Goal: Information Seeking & Learning: Learn about a topic

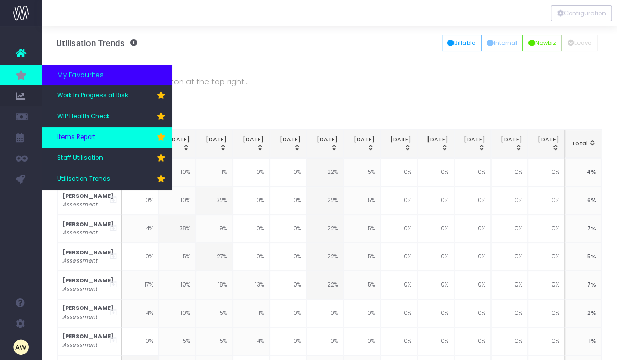
click at [96, 137] on link "Items Report" at bounding box center [107, 137] width 130 height 21
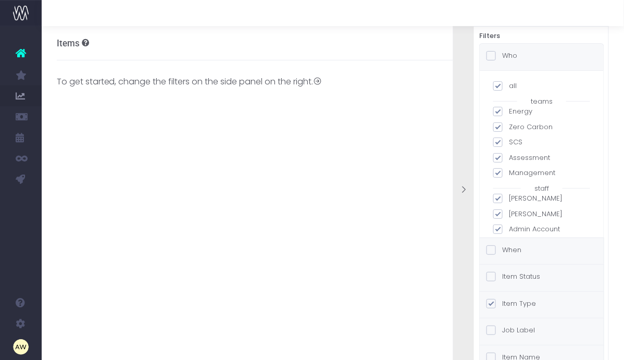
click at [501, 86] on span at bounding box center [497, 85] width 9 height 9
click at [509, 86] on input "all" at bounding box center [512, 84] width 7 height 7
checkbox input "false"
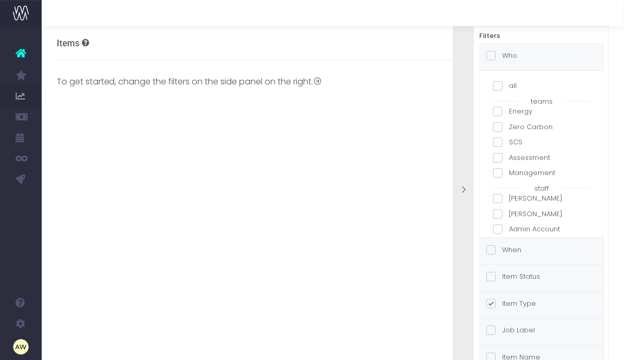
checkbox input "false"
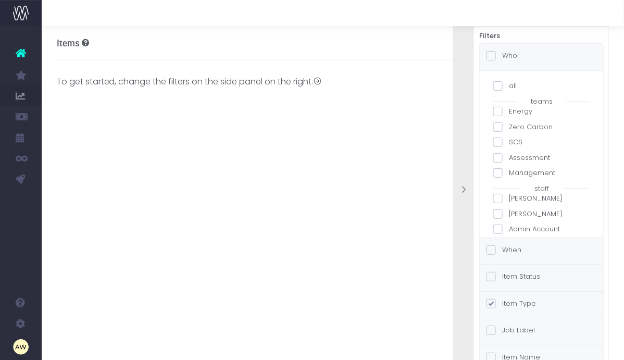
checkbox input "false"
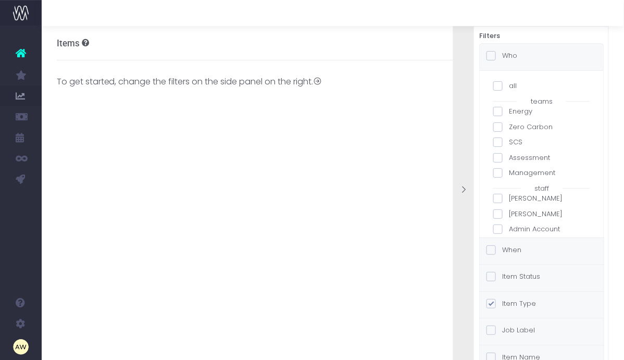
checkbox input "false"
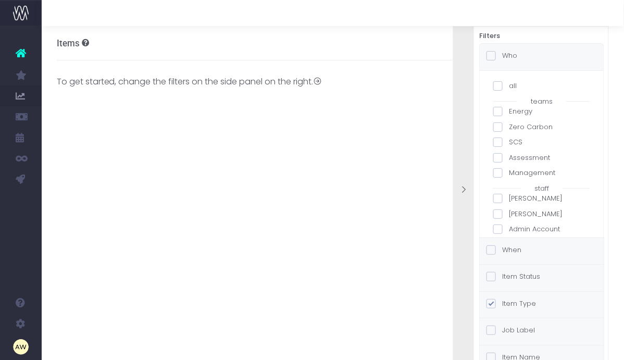
checkbox input "false"
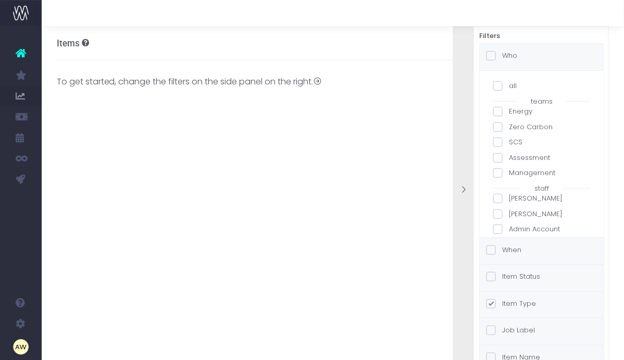
checkbox input "false"
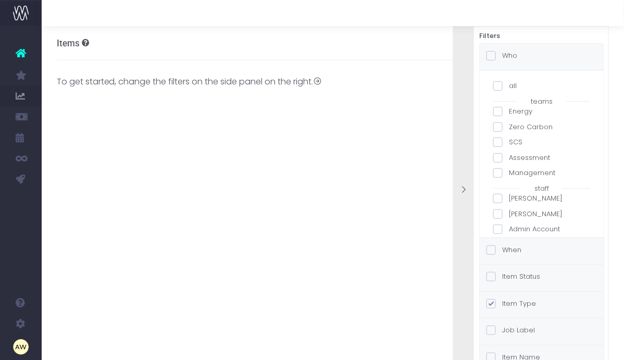
checkbox input "false"
click at [501, 124] on span at bounding box center [497, 126] width 9 height 9
click at [509, 124] on input "Zero Carbon" at bounding box center [512, 125] width 7 height 7
checkbox input "true"
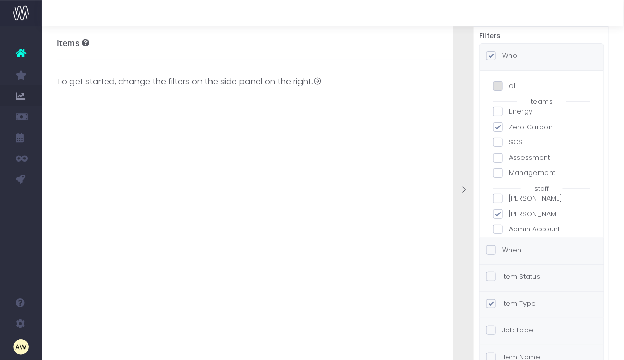
checkbox input "true"
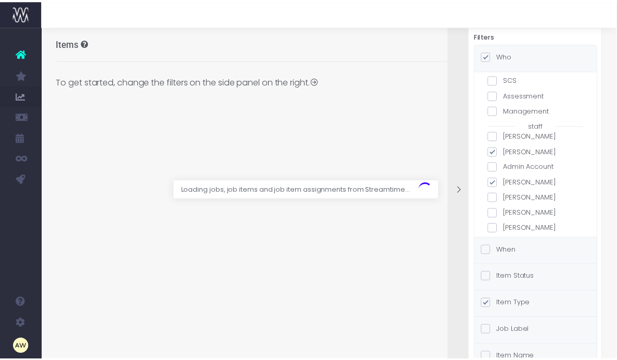
scroll to position [70, 0]
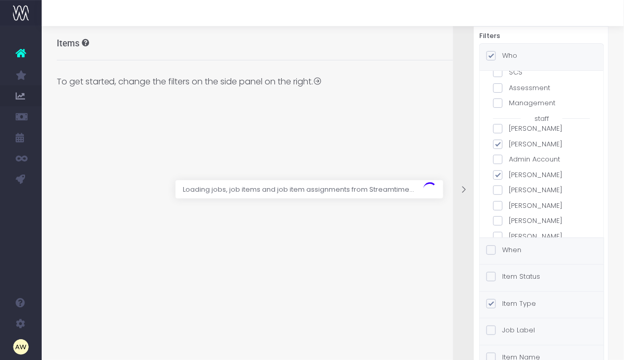
click at [511, 253] on label "When" at bounding box center [503, 250] width 35 height 10
click at [509, 252] on input "When" at bounding box center [505, 248] width 7 height 7
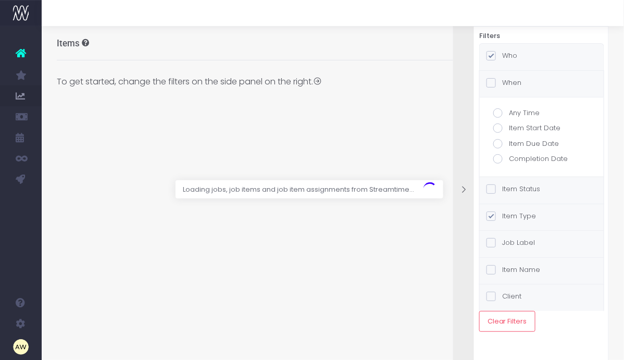
click at [526, 158] on label "Completion Date" at bounding box center [541, 159] width 97 height 10
click at [516, 158] on input "Completion Date" at bounding box center [512, 157] width 7 height 7
radio input "true"
checkbox input "true"
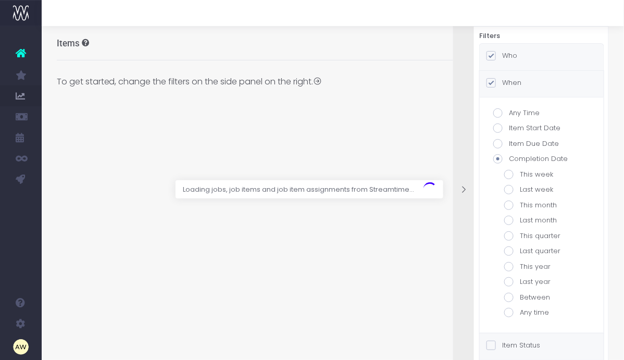
click at [534, 204] on label "This month" at bounding box center [541, 205] width 75 height 10
click at [527, 204] on input "This month" at bounding box center [523, 203] width 7 height 7
radio input "true"
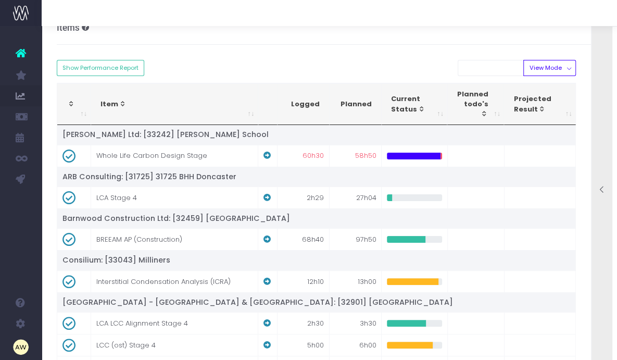
scroll to position [0, 0]
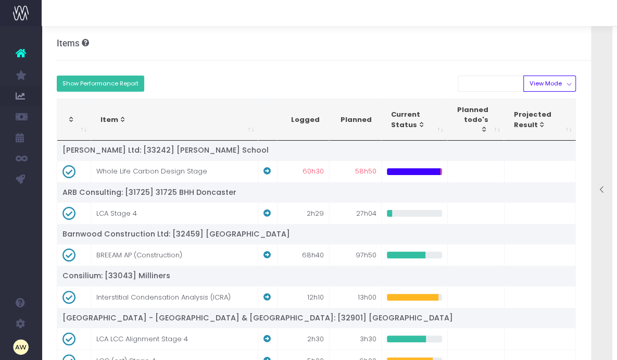
click at [106, 77] on button "Show Performance Report" at bounding box center [101, 84] width 88 height 16
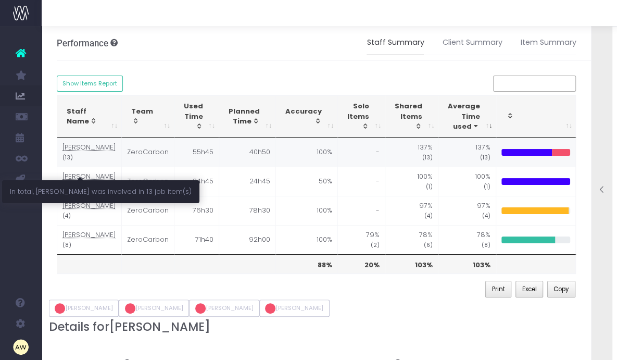
click at [83, 152] on abbr "[PERSON_NAME]" at bounding box center [90, 147] width 54 height 10
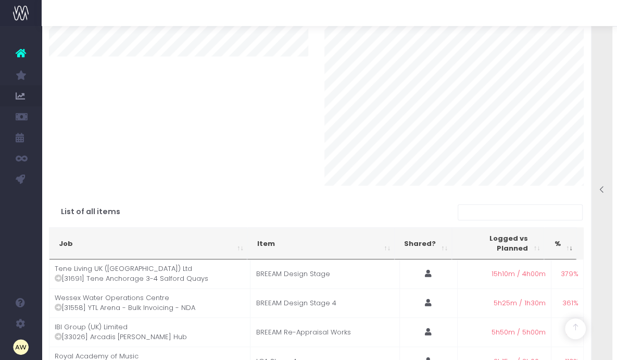
scroll to position [432, 0]
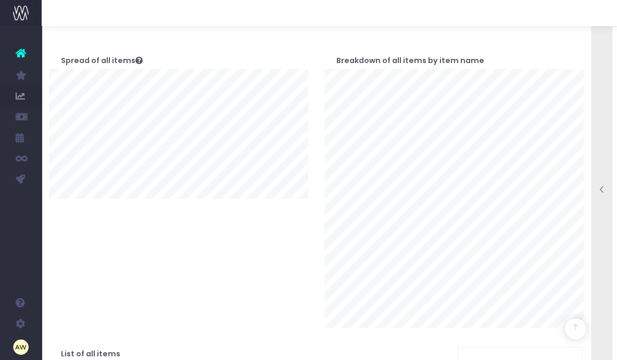
click at [60, 269] on div "Spread of all items" at bounding box center [179, 181] width 276 height 293
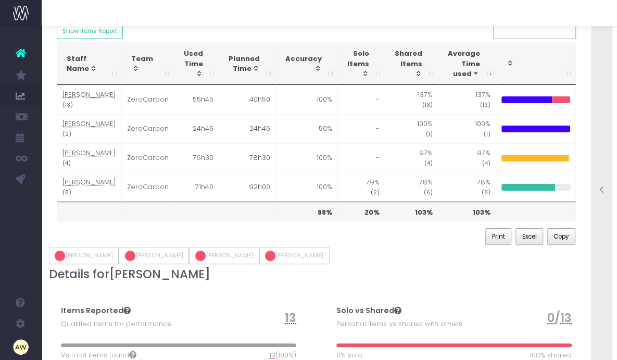
scroll to position [0, 0]
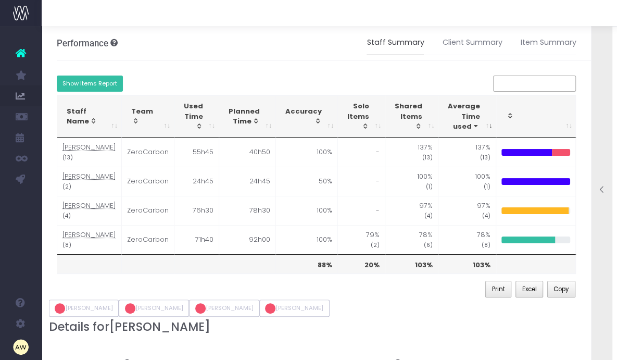
click at [108, 82] on button "Show Items Report" at bounding box center [90, 84] width 67 height 16
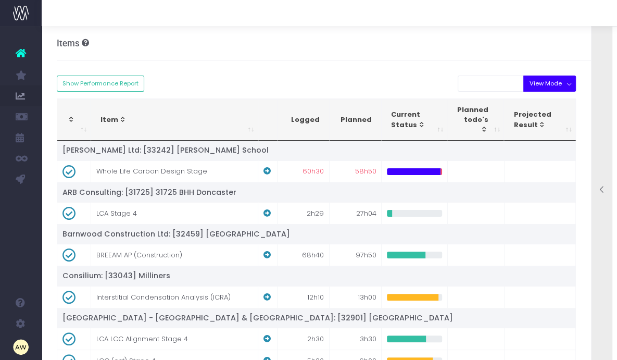
click at [570, 84] on button "View Mode" at bounding box center [549, 84] width 53 height 16
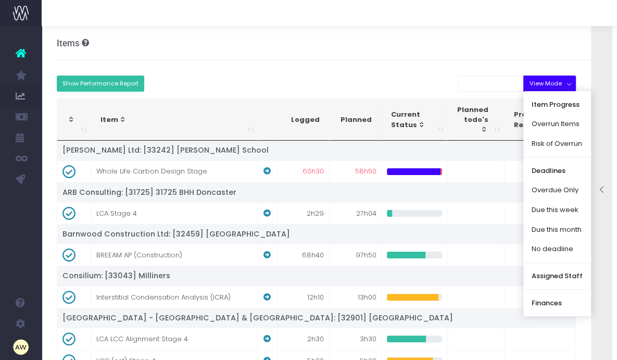
click at [113, 82] on button "Show Performance Report" at bounding box center [101, 84] width 88 height 16
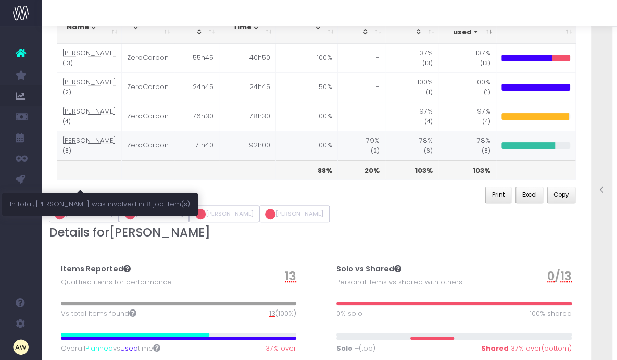
click at [79, 145] on abbr "Alex Rowe" at bounding box center [90, 140] width 54 height 10
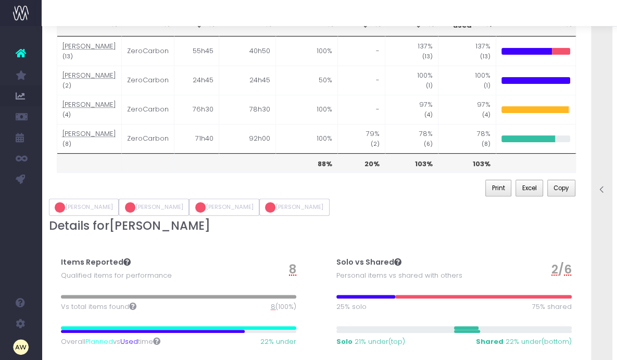
scroll to position [54, 0]
